Goal: Transaction & Acquisition: Purchase product/service

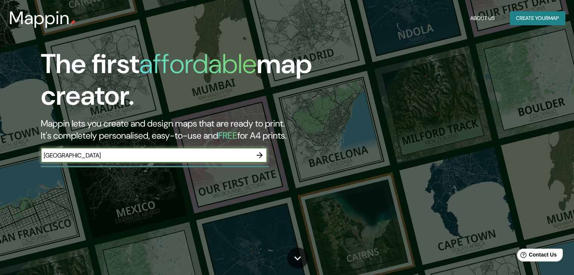
type input "[GEOGRAPHIC_DATA]"
click at [538, 21] on button "Create your map" at bounding box center [537, 18] width 55 height 14
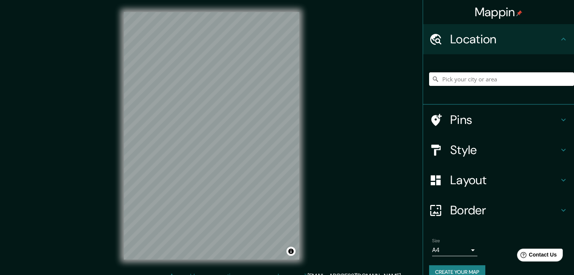
click at [451, 77] on input "Pick your city or area" at bounding box center [501, 79] width 145 height 14
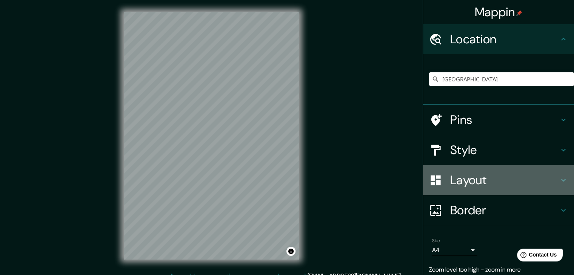
click at [511, 177] on h4 "Layout" at bounding box center [504, 180] width 109 height 15
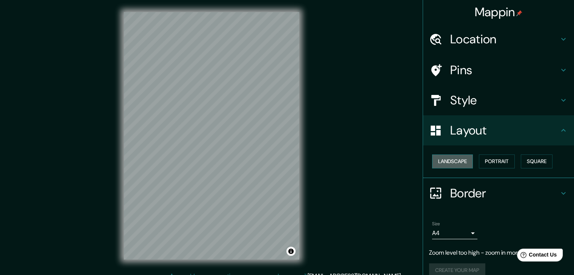
click at [455, 164] on button "Landscape" at bounding box center [452, 162] width 41 height 14
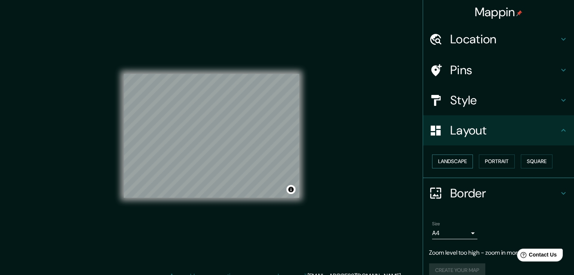
click at [455, 164] on button "Landscape" at bounding box center [452, 162] width 41 height 14
click at [489, 165] on button "Portrait" at bounding box center [497, 162] width 36 height 14
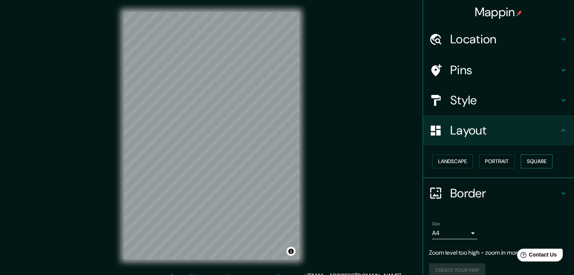
click at [530, 160] on button "Square" at bounding box center [537, 162] width 32 height 14
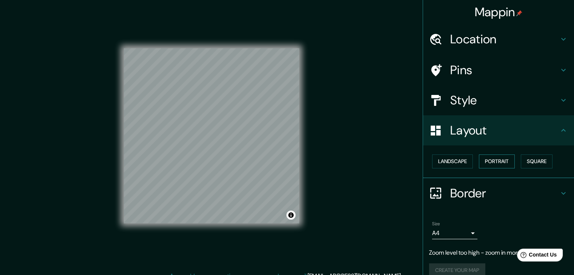
click at [506, 159] on button "Portrait" at bounding box center [497, 162] width 36 height 14
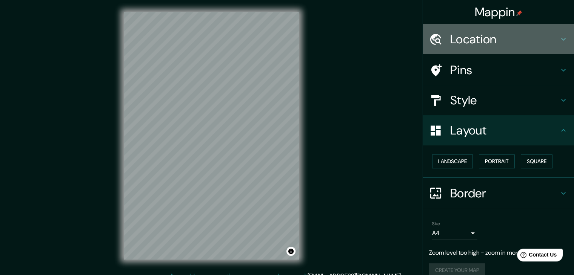
click at [528, 38] on h4 "Location" at bounding box center [504, 39] width 109 height 15
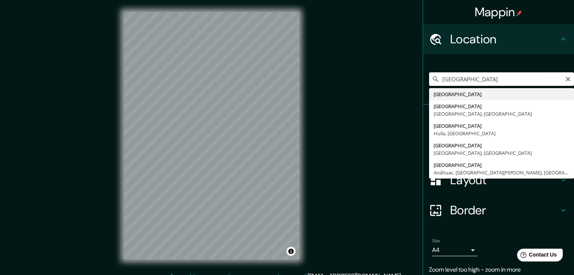
click at [469, 80] on input "[GEOGRAPHIC_DATA]" at bounding box center [501, 79] width 145 height 14
drag, startPoint x: 476, startPoint y: 78, endPoint x: 446, endPoint y: 81, distance: 30.3
click at [446, 81] on input "[GEOGRAPHIC_DATA]" at bounding box center [501, 79] width 145 height 14
type input "[GEOGRAPHIC_DATA]"
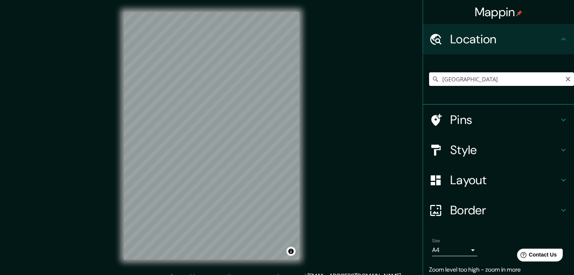
click at [491, 212] on h4 "Border" at bounding box center [504, 210] width 109 height 15
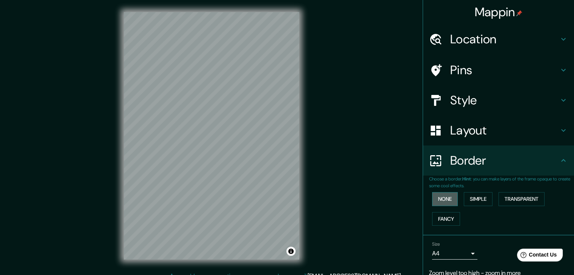
click at [438, 201] on button "None" at bounding box center [445, 199] width 26 height 14
click at [442, 218] on button "Fancy" at bounding box center [446, 219] width 28 height 14
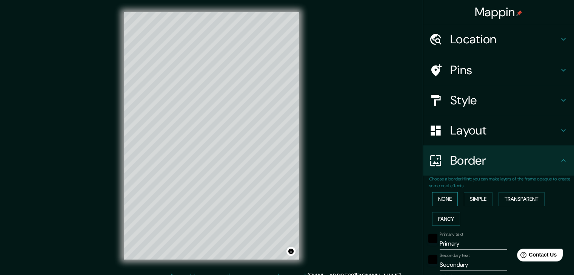
click at [439, 200] on button "None" at bounding box center [445, 199] width 26 height 14
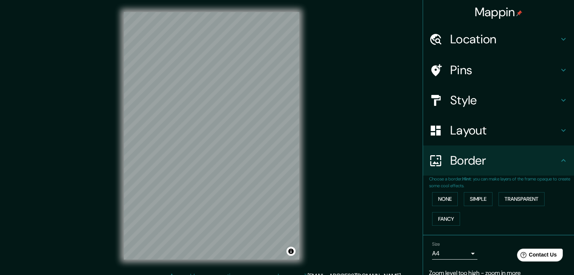
click at [498, 121] on div "Layout" at bounding box center [498, 130] width 151 height 30
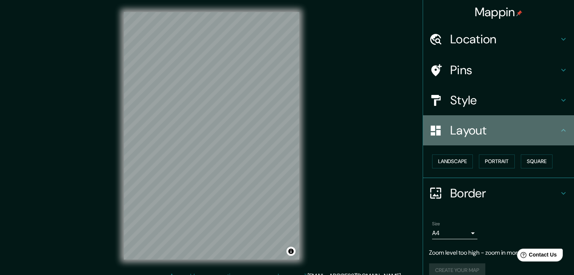
click at [511, 123] on h4 "Layout" at bounding box center [504, 130] width 109 height 15
